Goal: Task Accomplishment & Management: Manage account settings

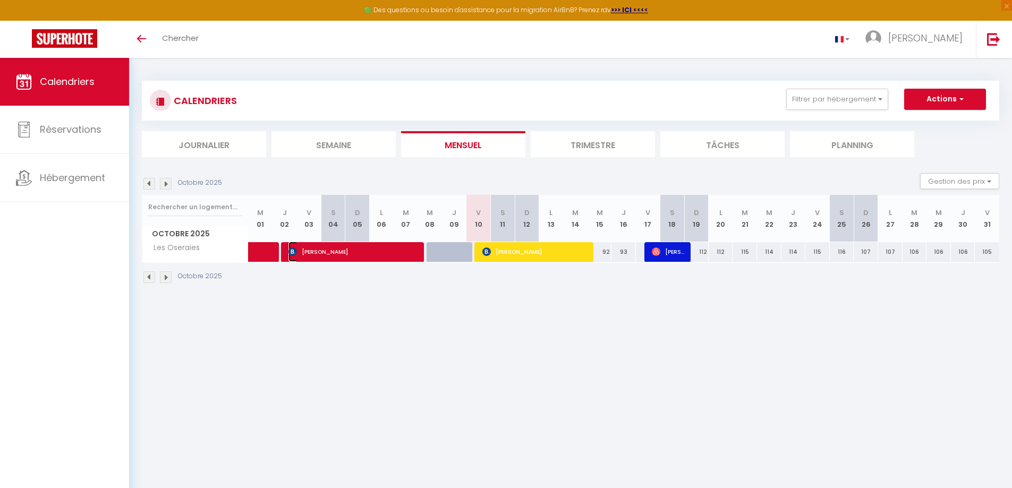
click at [381, 254] on span "[PERSON_NAME]" at bounding box center [353, 252] width 130 height 20
select select "OK"
select select "KO"
select select "1"
select select "0"
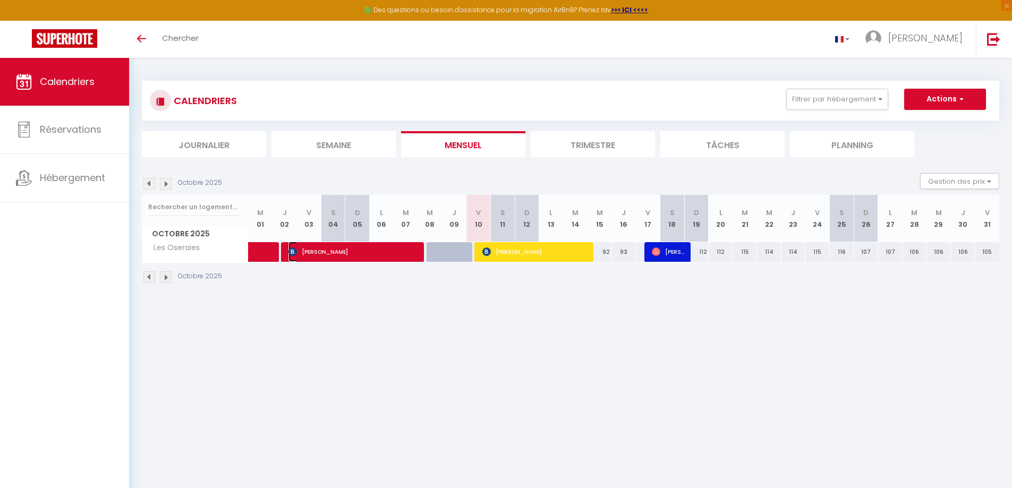
select select "1"
select select
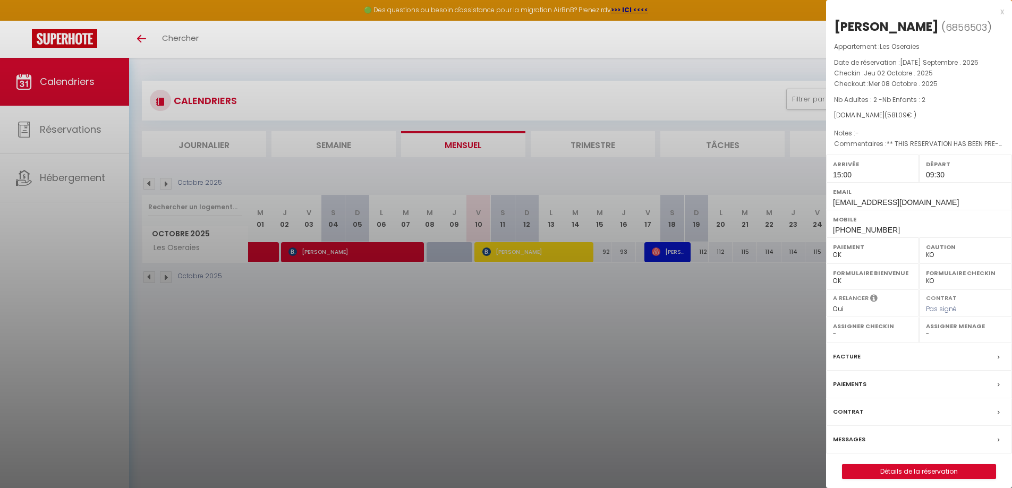
click at [259, 252] on div at bounding box center [506, 244] width 1012 height 488
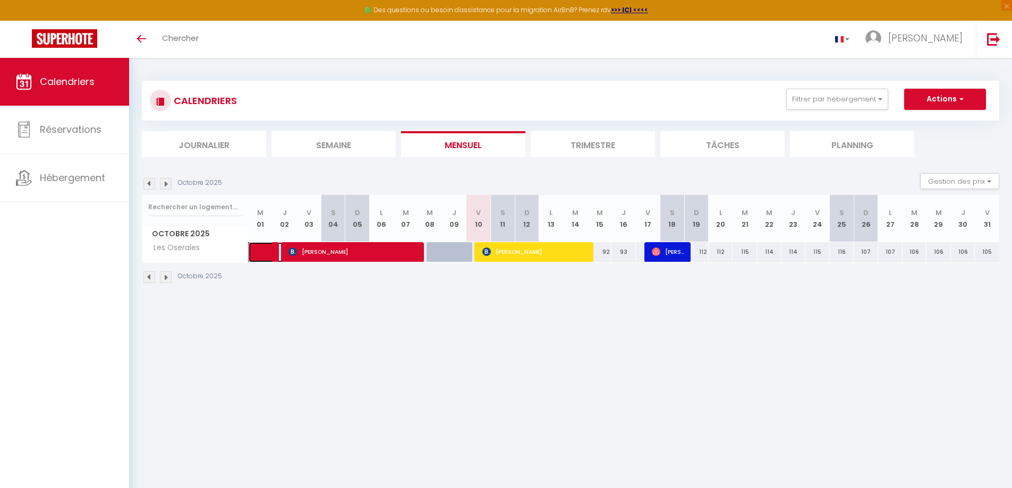
click at [263, 253] on link at bounding box center [261, 252] width 24 height 20
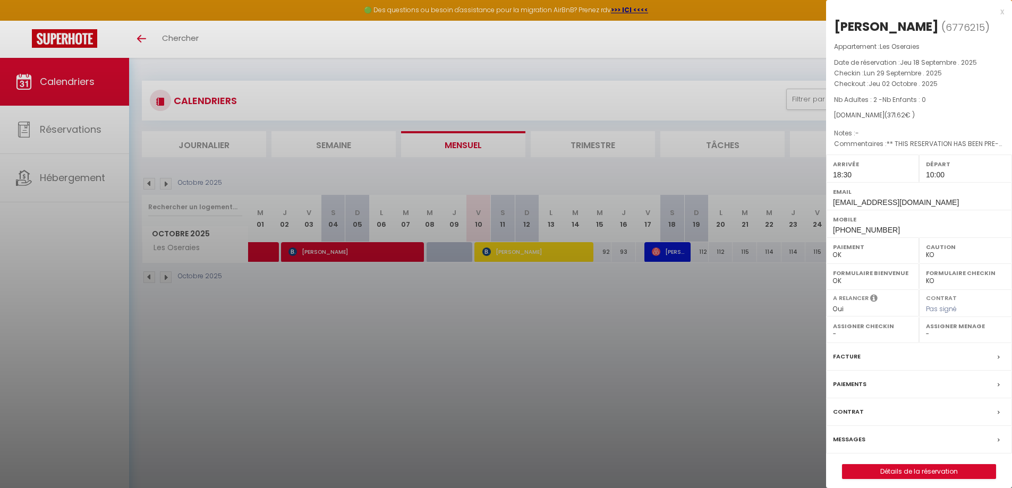
click at [380, 252] on div at bounding box center [506, 244] width 1012 height 488
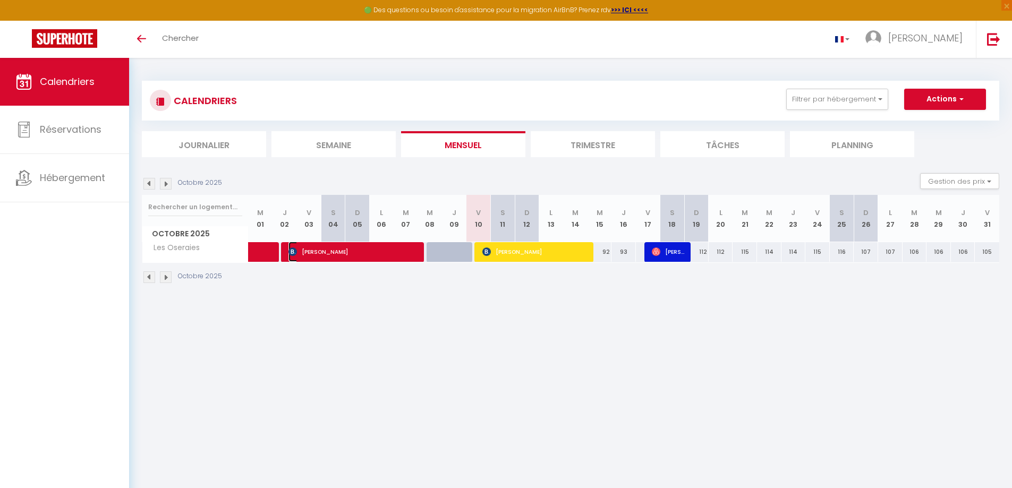
click at [380, 252] on span "[PERSON_NAME]" at bounding box center [353, 252] width 130 height 20
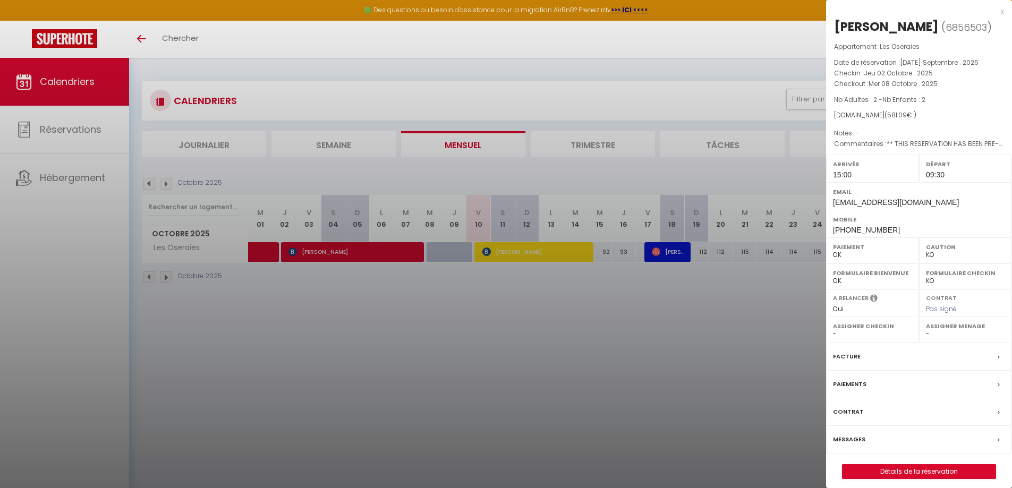
click at [668, 311] on div at bounding box center [506, 244] width 1012 height 488
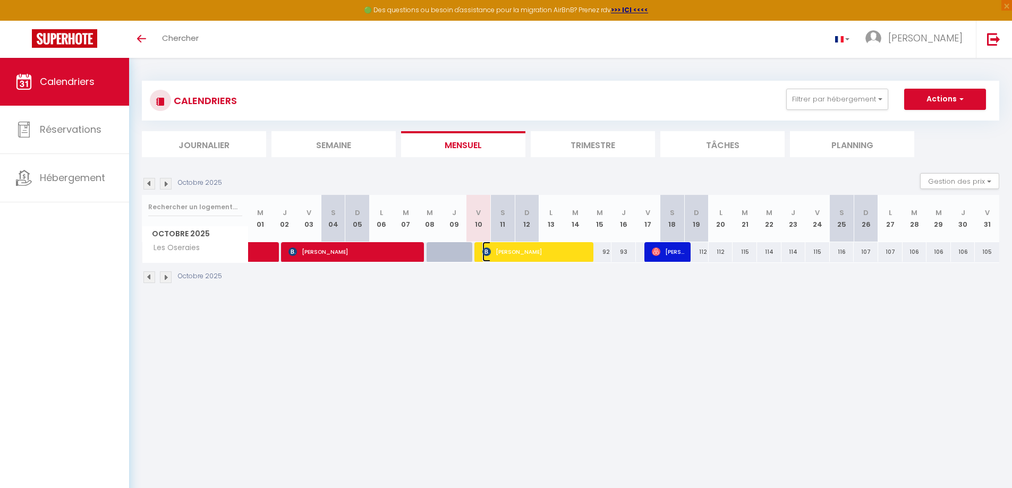
click at [510, 252] on span "[PERSON_NAME]" at bounding box center [535, 252] width 106 height 20
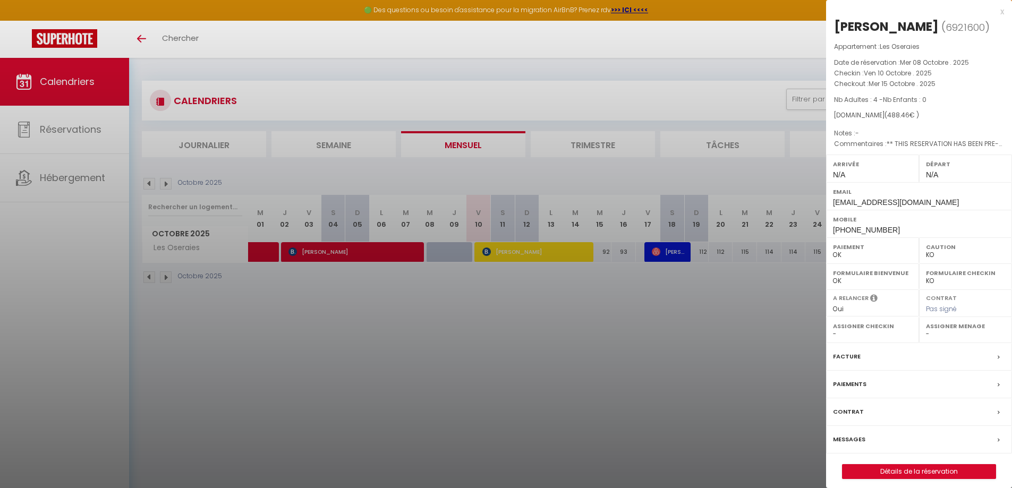
click at [562, 298] on div at bounding box center [506, 244] width 1012 height 488
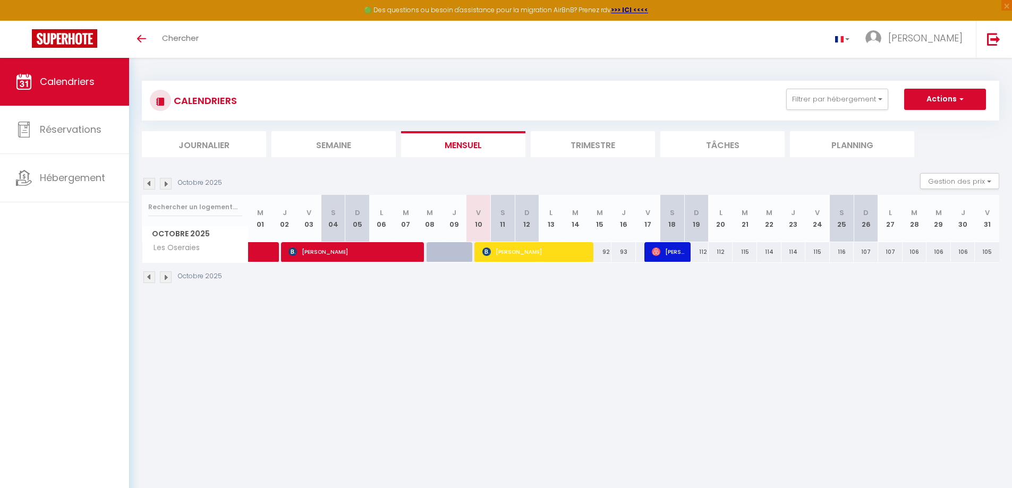
click at [643, 364] on body "🟢 Des questions ou besoin d'assistance pour la migration AirBnB? Prenez rdv >>>…" at bounding box center [506, 302] width 1012 height 488
click at [166, 186] on img at bounding box center [166, 184] width 12 height 12
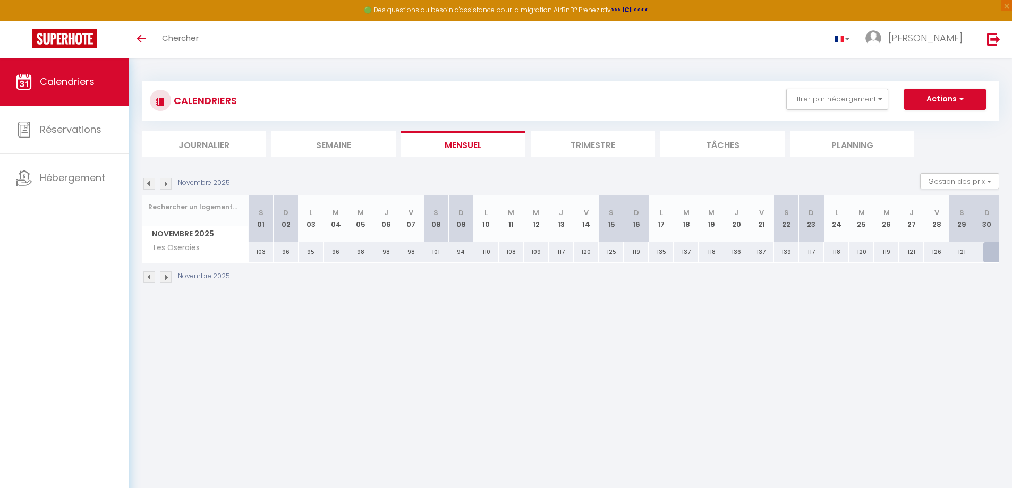
click at [151, 185] on img at bounding box center [149, 184] width 12 height 12
